Goal: Transaction & Acquisition: Book appointment/travel/reservation

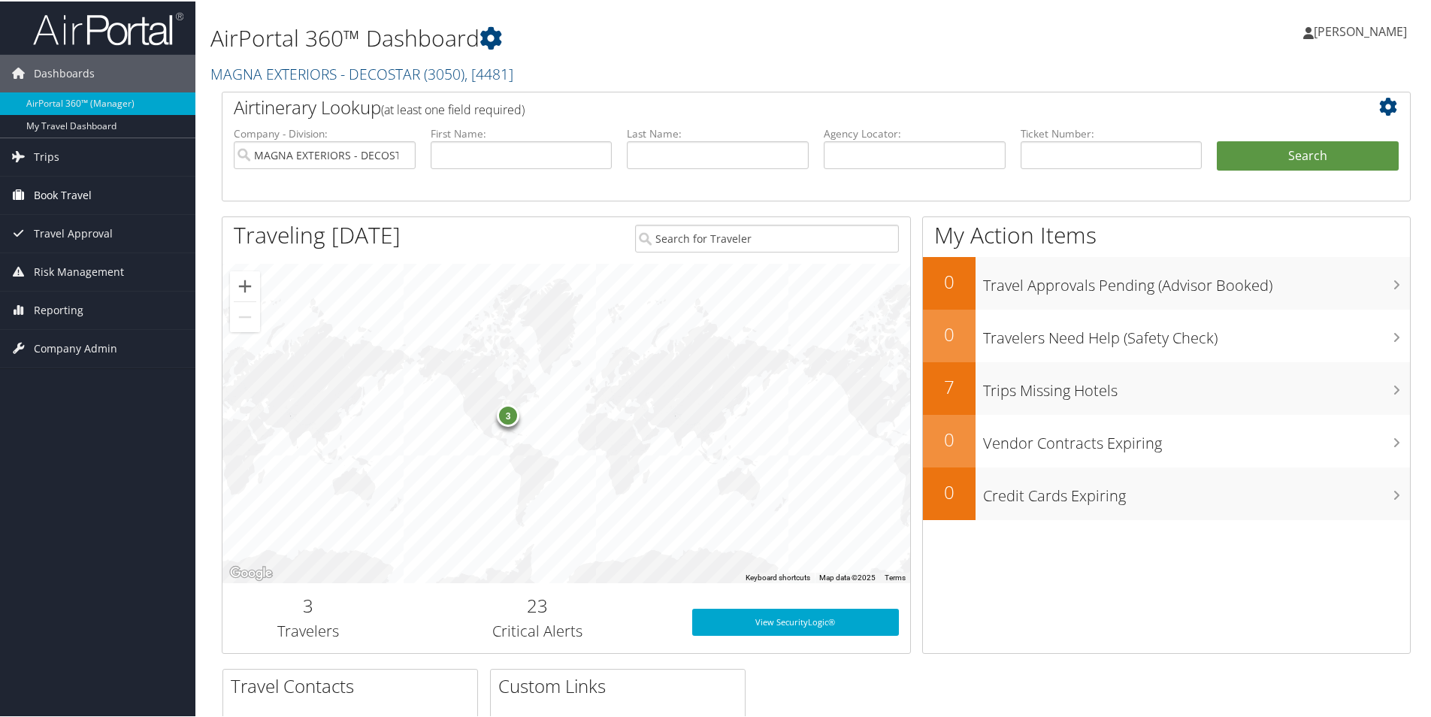
click at [80, 196] on span "Book Travel" at bounding box center [63, 194] width 58 height 38
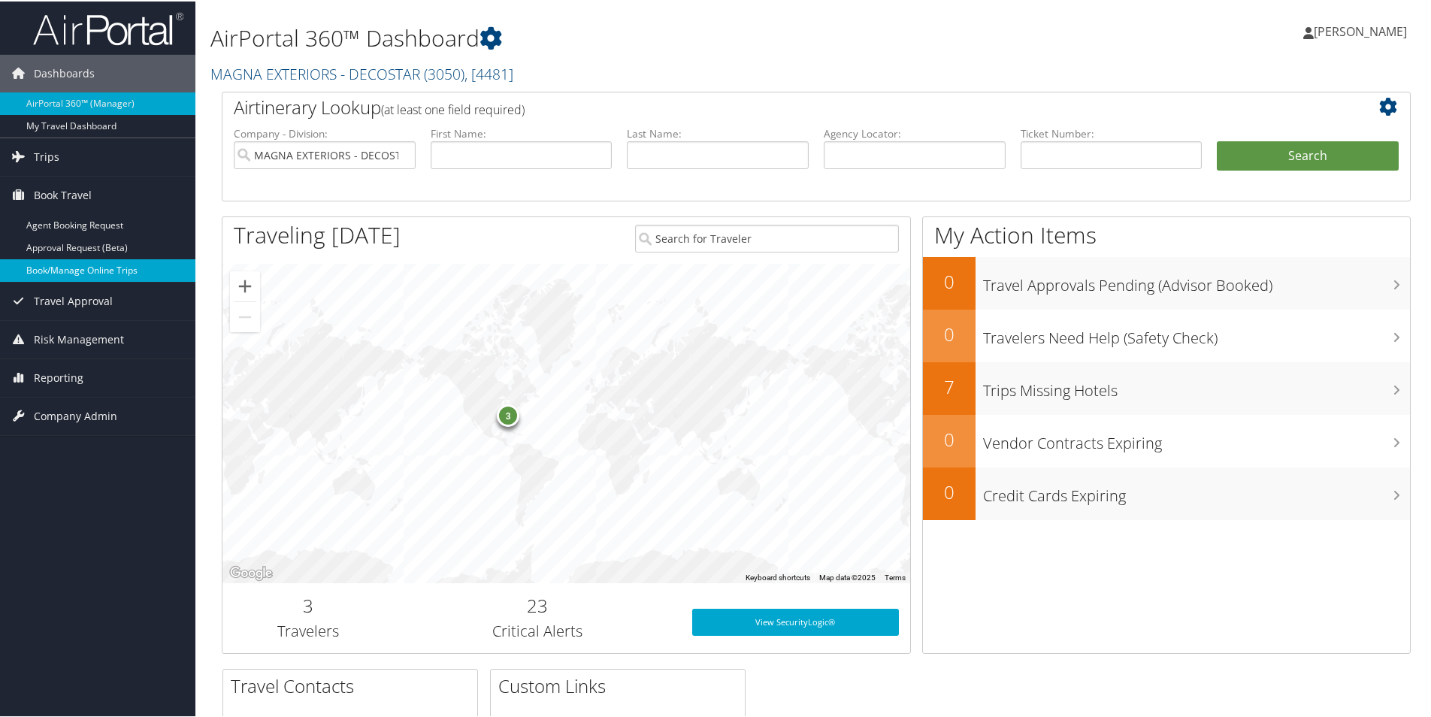
click at [92, 271] on link "Book/Manage Online Trips" at bounding box center [97, 269] width 195 height 23
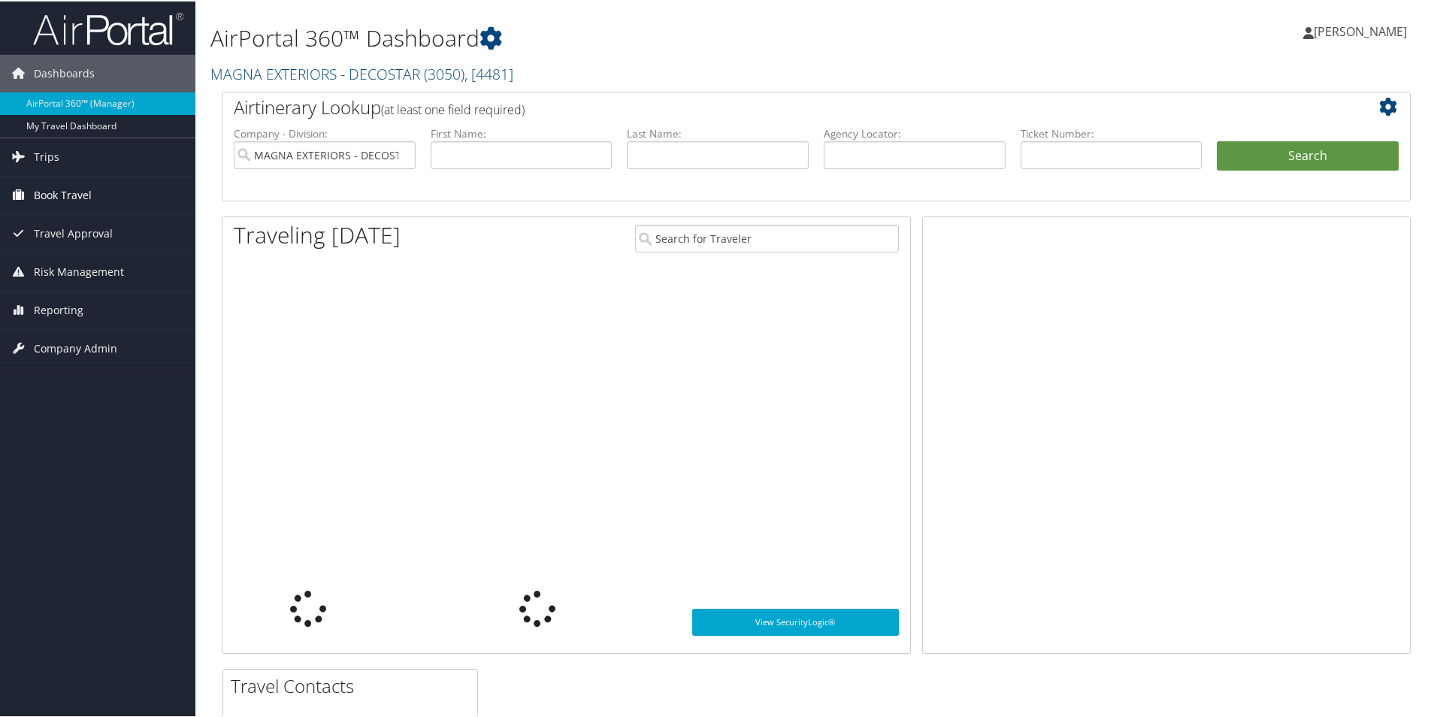
click at [77, 190] on span "Book Travel" at bounding box center [63, 194] width 58 height 38
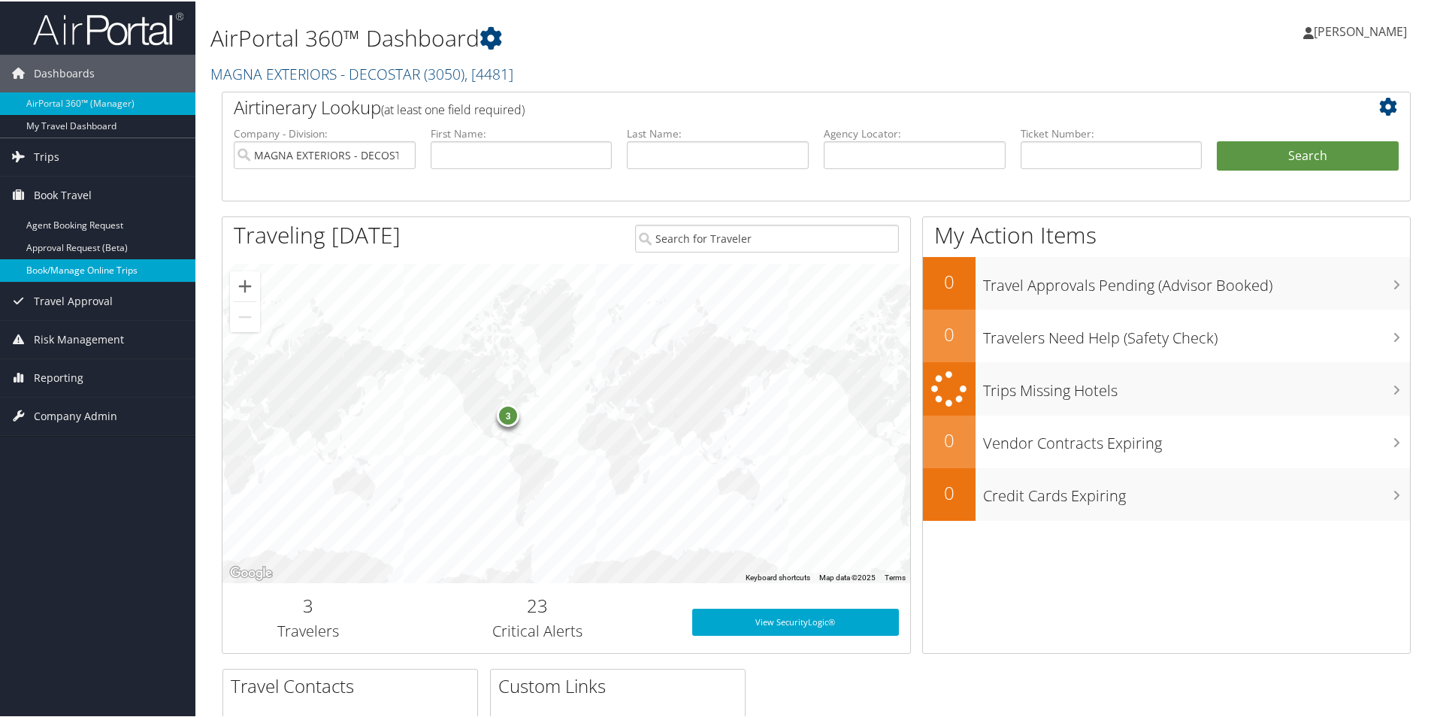
click at [92, 270] on link "Book/Manage Online Trips" at bounding box center [97, 269] width 195 height 23
